Goal: Information Seeking & Learning: Learn about a topic

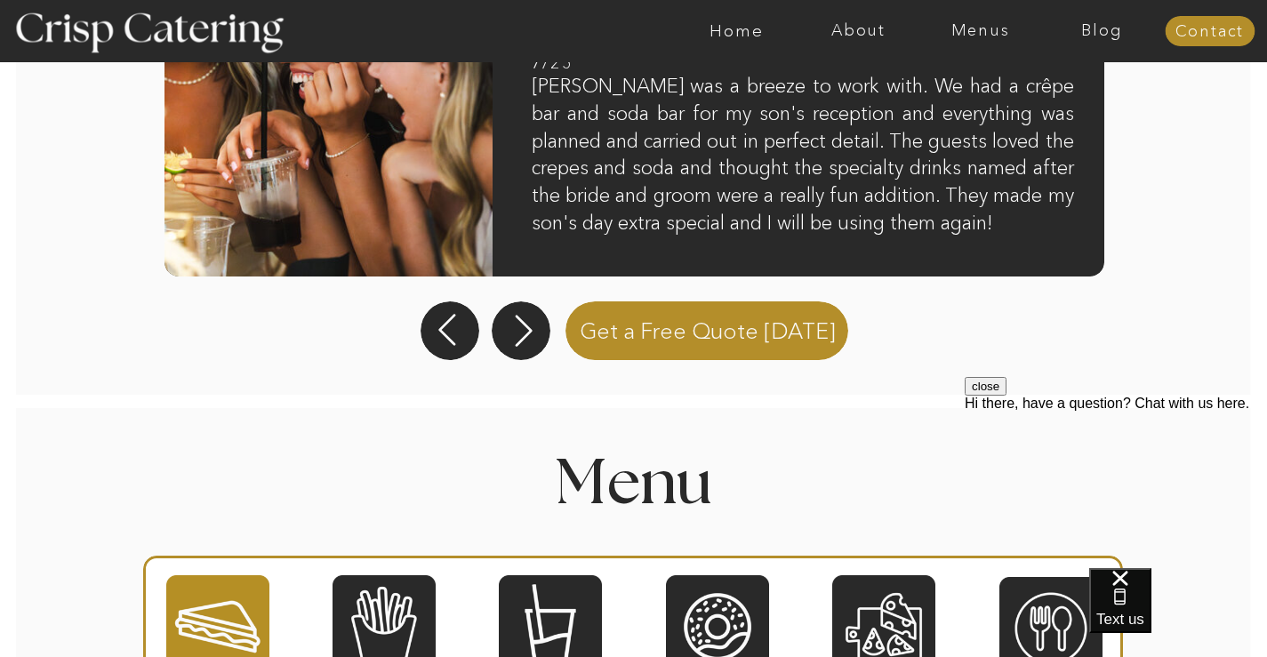
scroll to position [1940, 0]
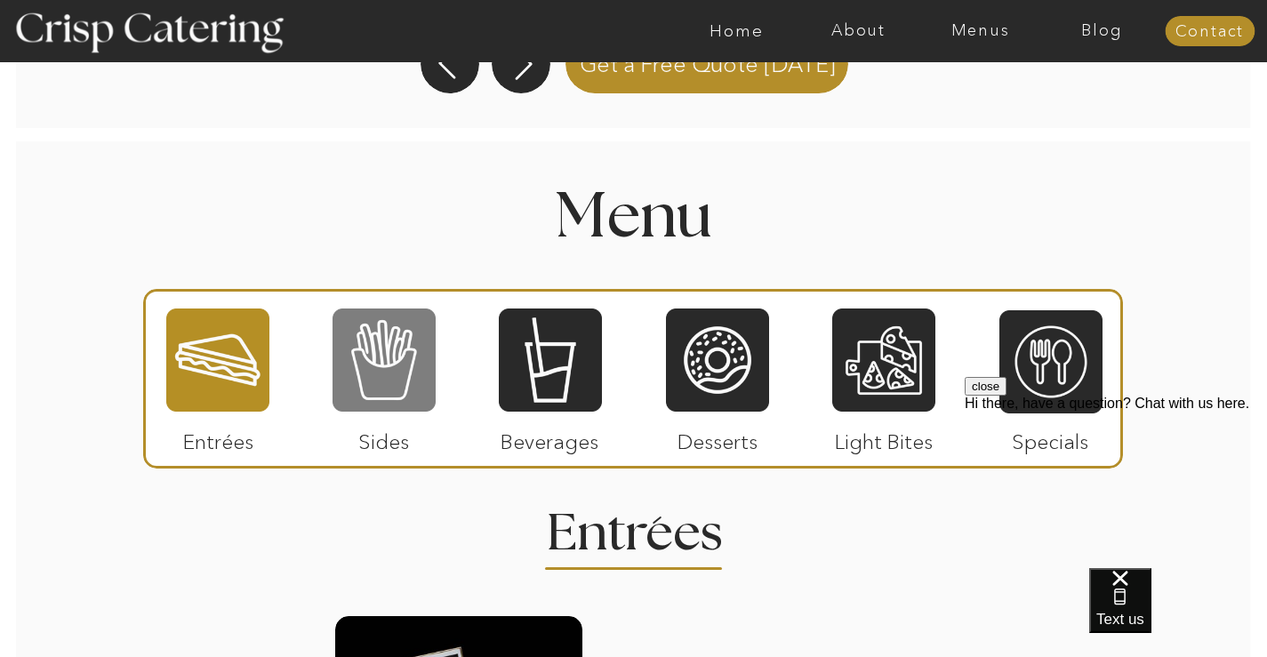
click at [398, 376] on div at bounding box center [384, 360] width 103 height 107
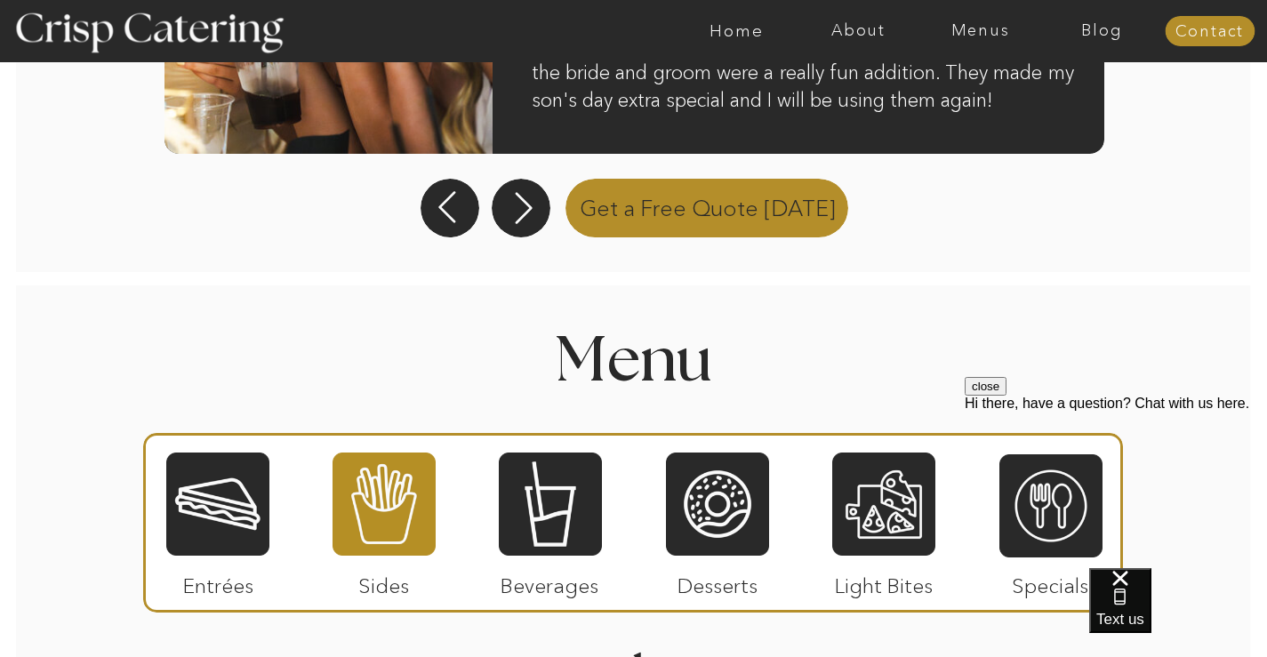
scroll to position [1967, 0]
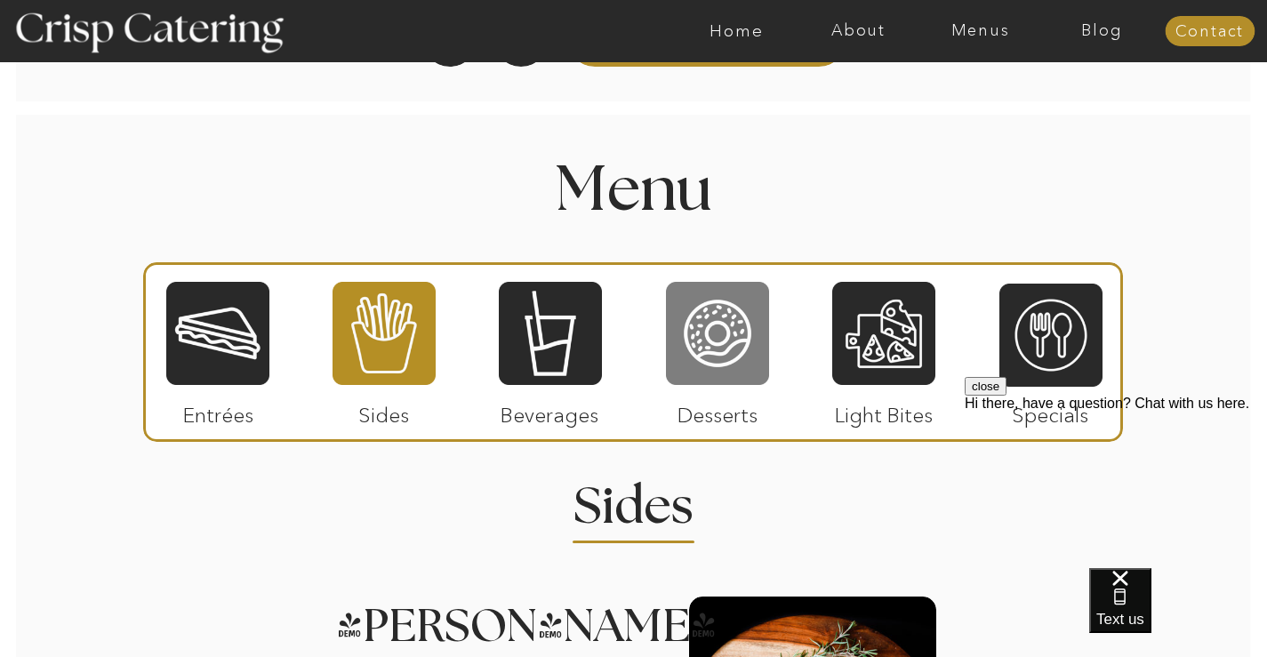
click at [737, 340] on div at bounding box center [717, 333] width 103 height 107
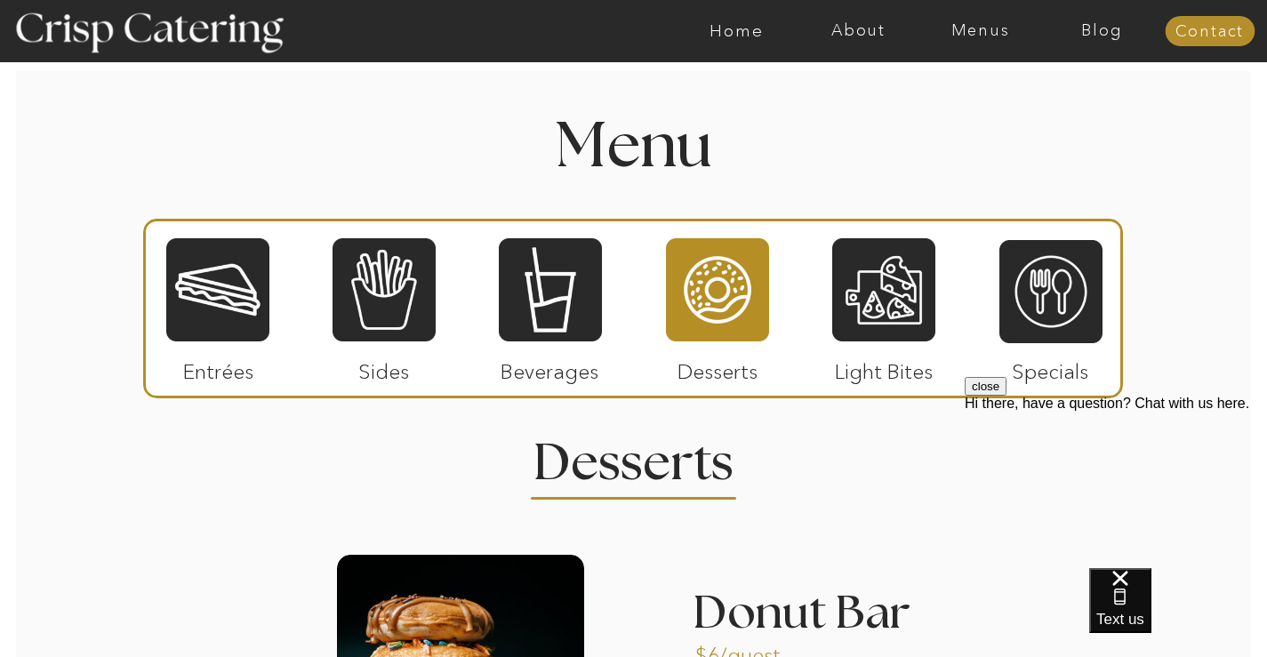
scroll to position [1993, 0]
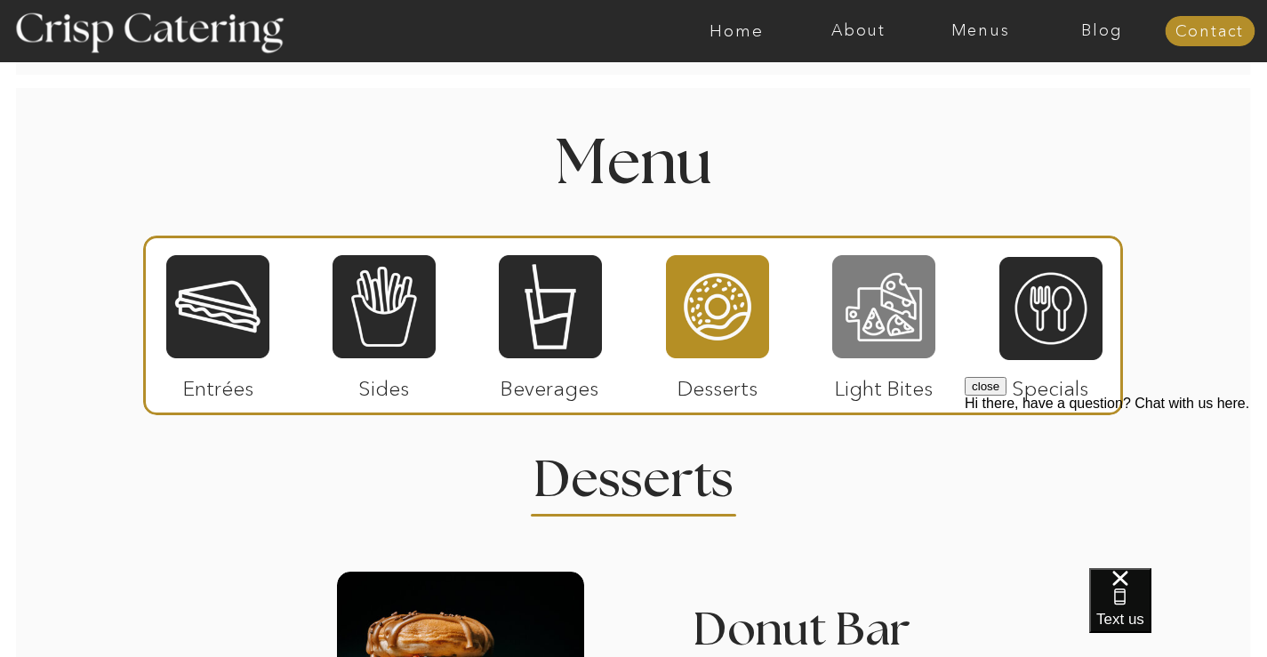
click at [885, 299] on div at bounding box center [883, 306] width 103 height 107
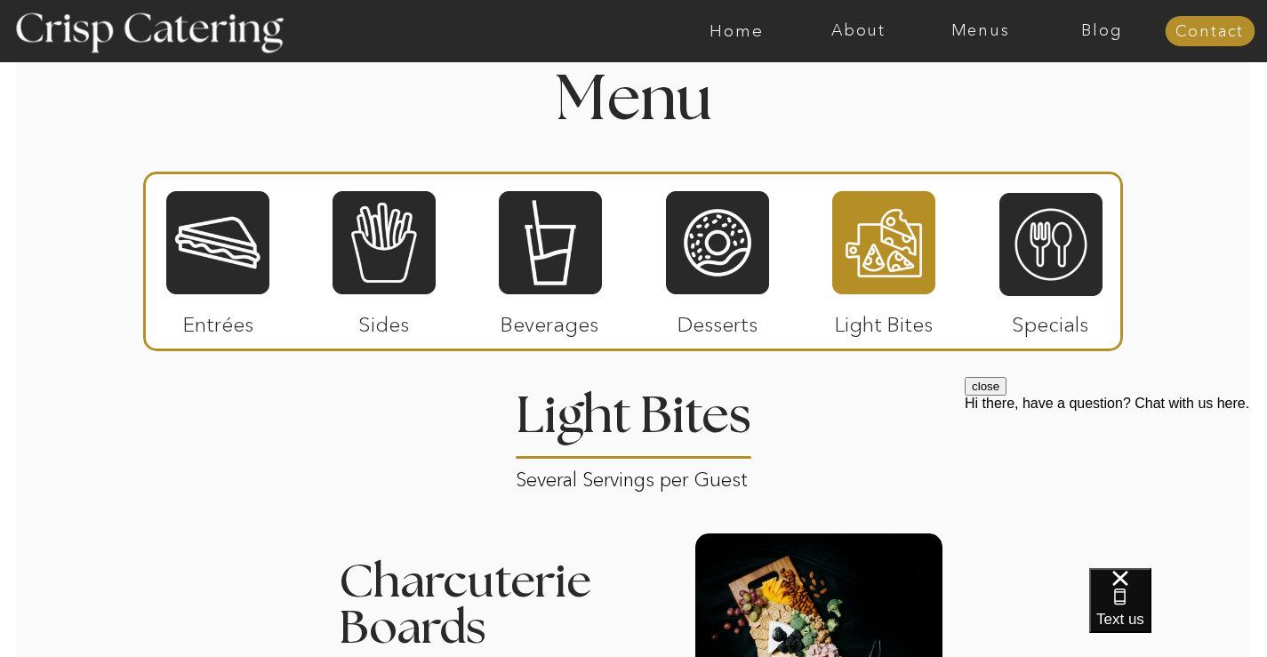
scroll to position [2100, 0]
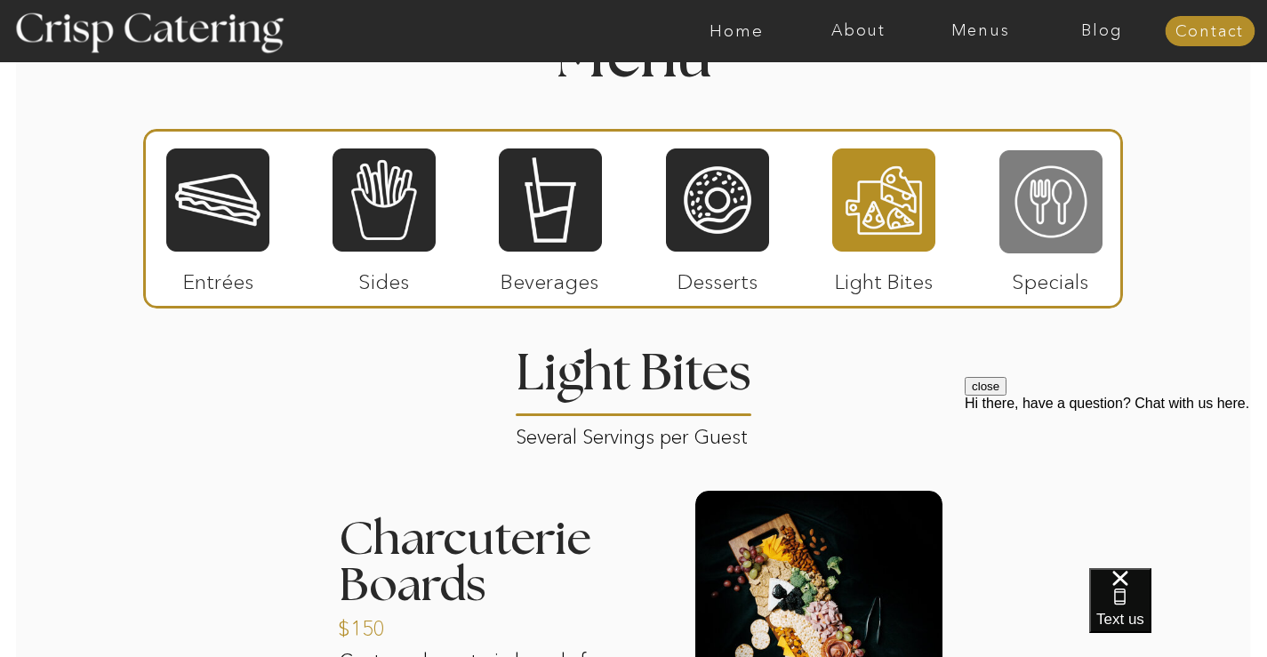
click at [1025, 223] on div at bounding box center [1050, 201] width 103 height 107
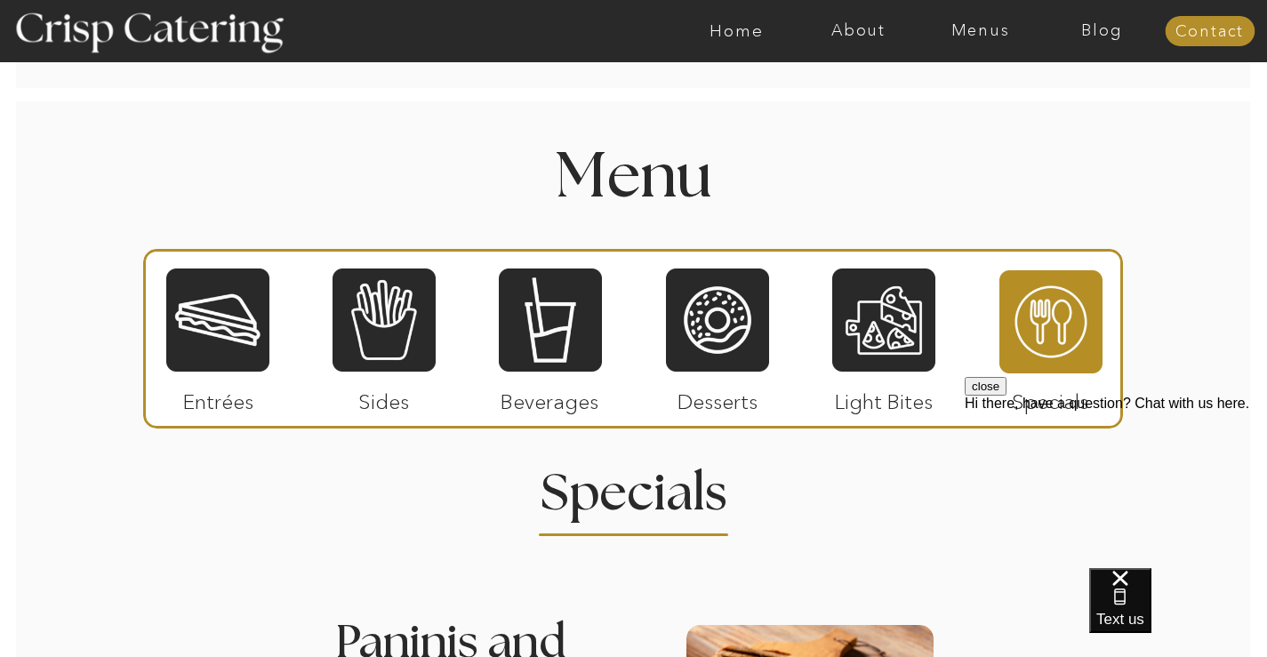
scroll to position [1949, 0]
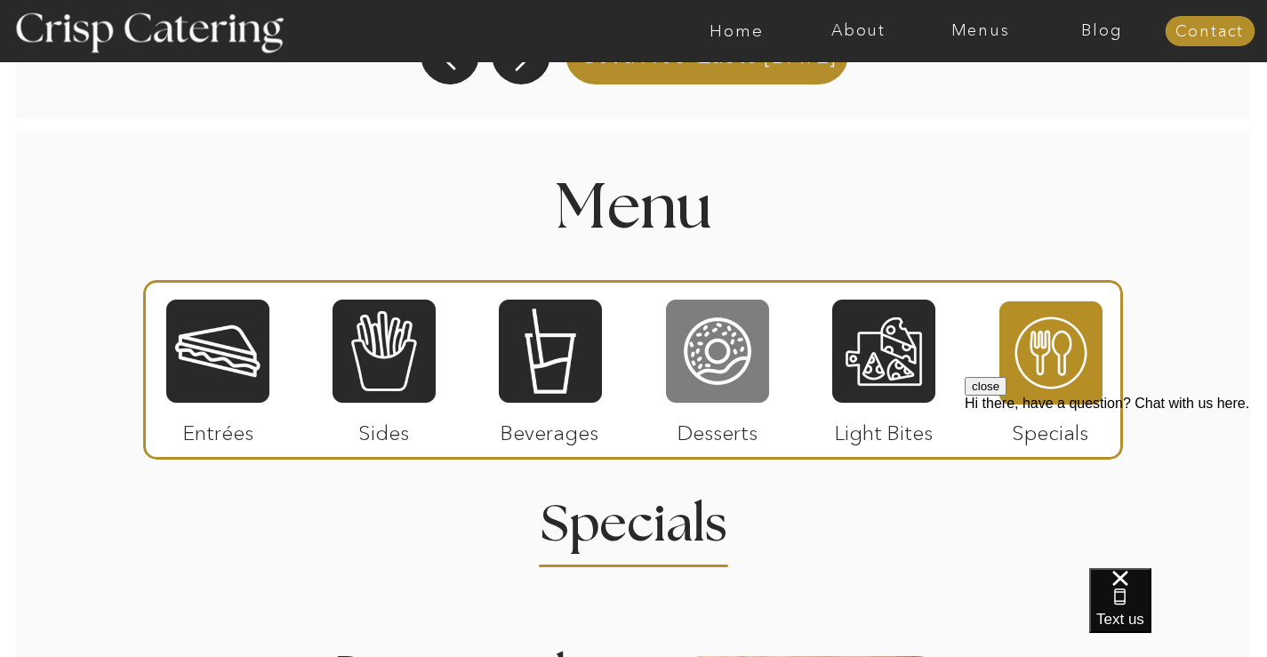
click at [719, 357] on div at bounding box center [717, 351] width 103 height 107
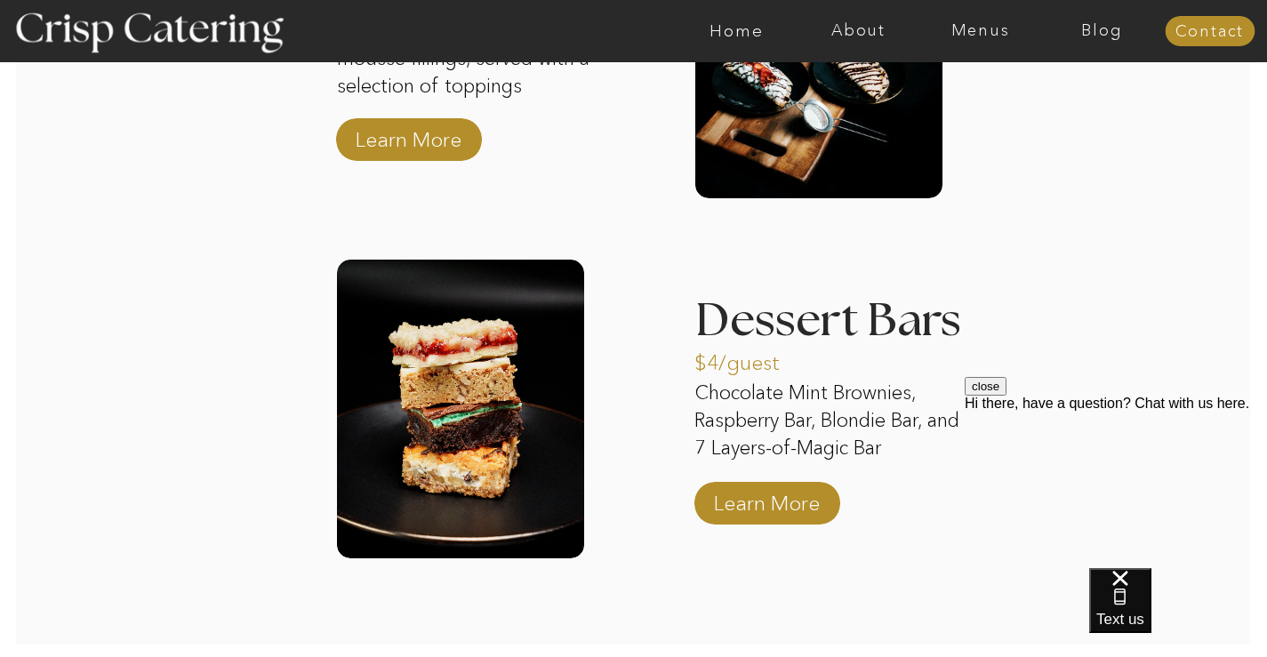
scroll to position [3193, 0]
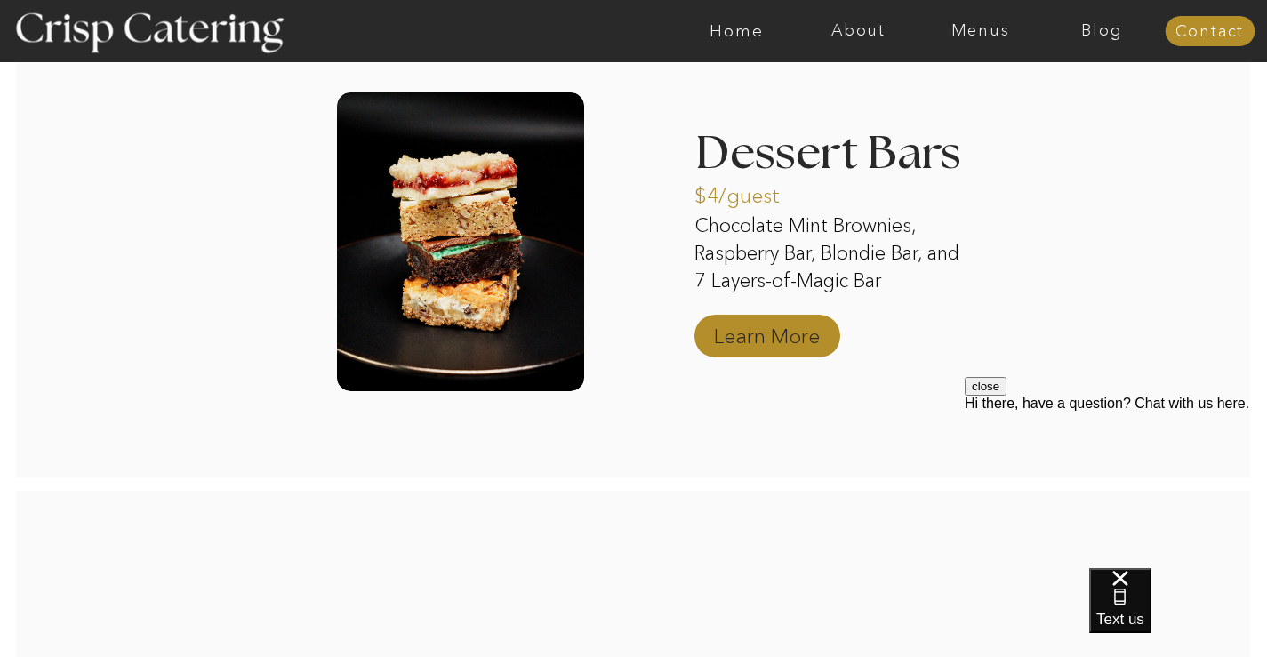
click at [765, 337] on p "Learn More" at bounding box center [767, 332] width 118 height 52
